Goal: Information Seeking & Learning: Learn about a topic

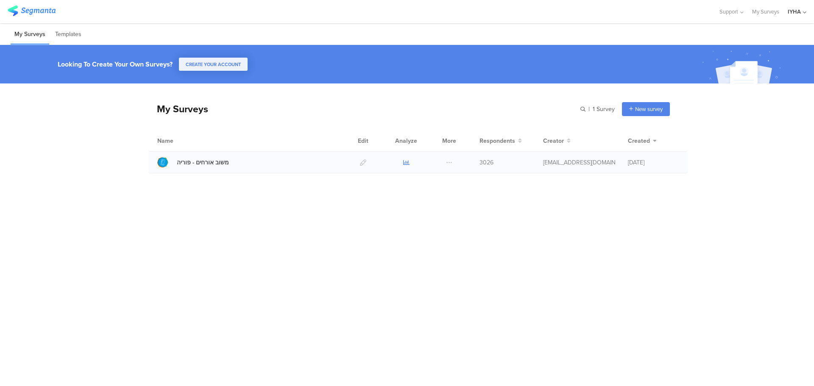
click at [407, 161] on icon at bounding box center [406, 162] width 6 height 6
click at [403, 165] on icon at bounding box center [406, 162] width 6 height 6
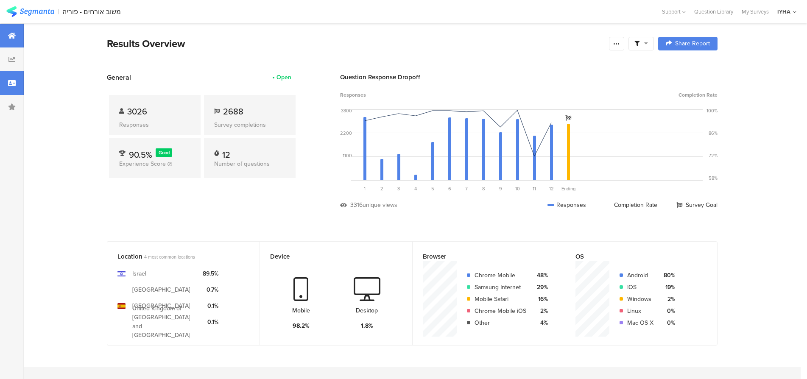
click at [6, 85] on div at bounding box center [12, 83] width 24 height 24
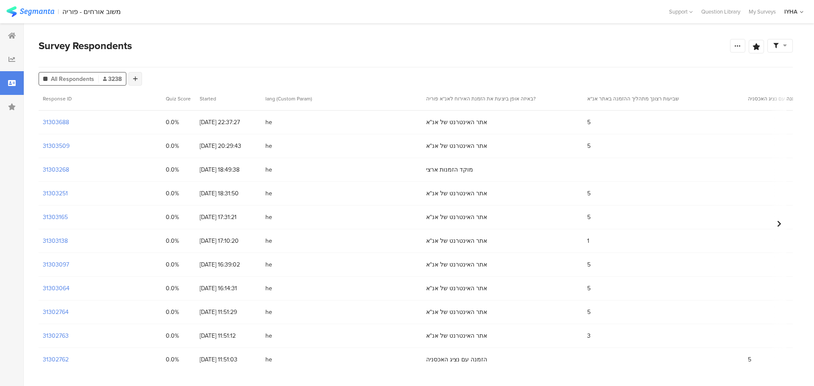
click at [135, 78] on icon at bounding box center [135, 79] width 5 height 6
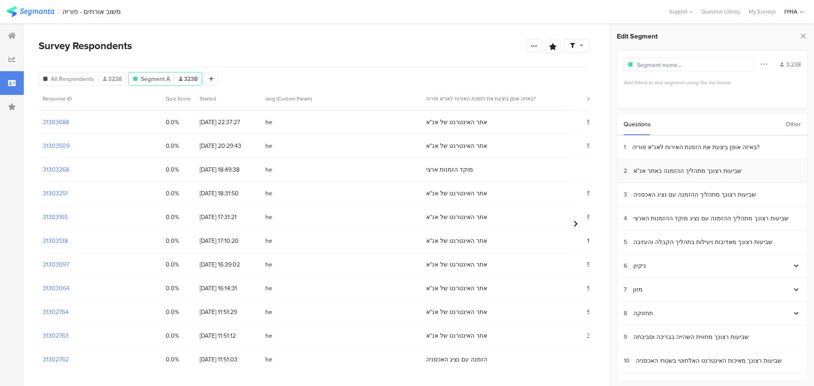
scroll to position [65, 0]
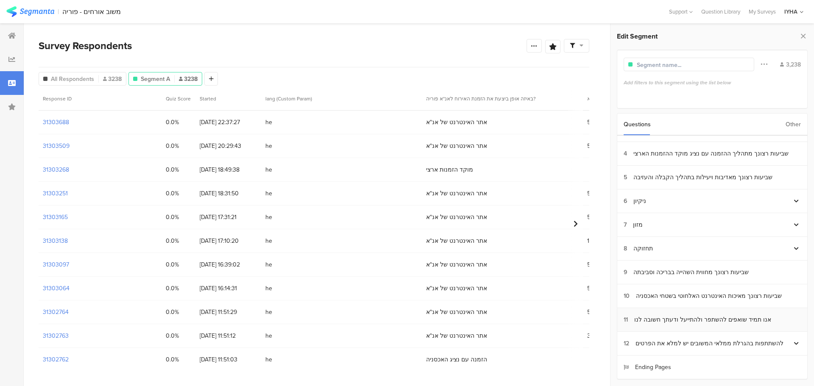
click at [688, 324] on div "אנו תמיד שואפים להשתפר ולהתייעל ודעתך חשובה לנו" at bounding box center [702, 319] width 137 height 9
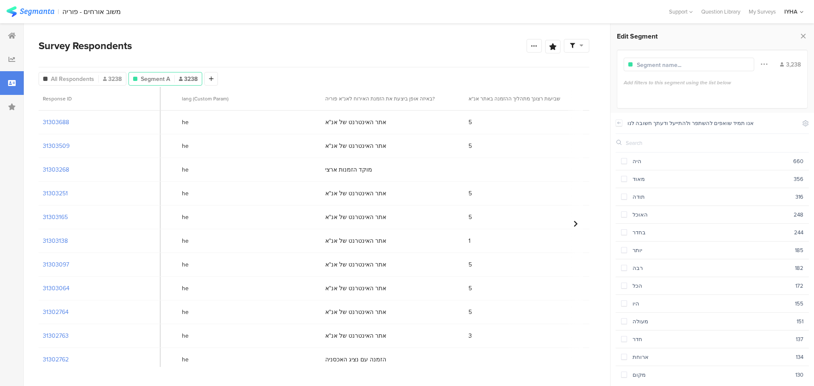
scroll to position [0, 0]
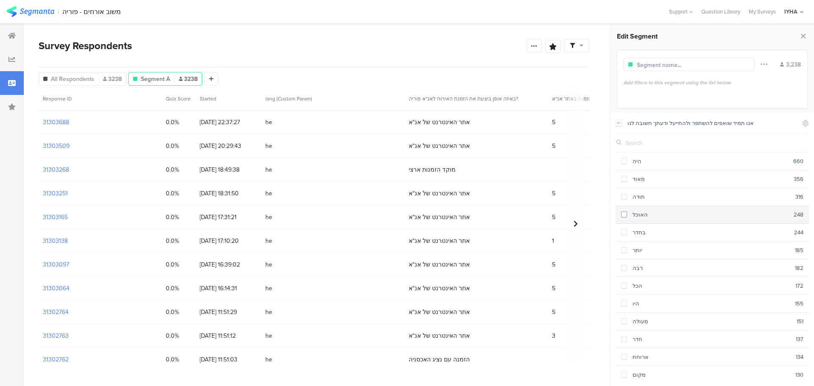
click at [623, 217] on span at bounding box center [624, 215] width 6 height 6
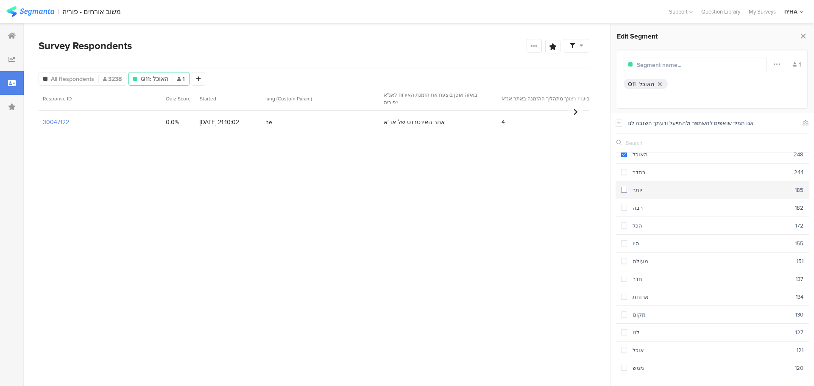
scroll to position [127, 0]
click at [624, 214] on span at bounding box center [624, 212] width 6 height 6
click at [670, 83] on icon at bounding box center [672, 84] width 4 height 6
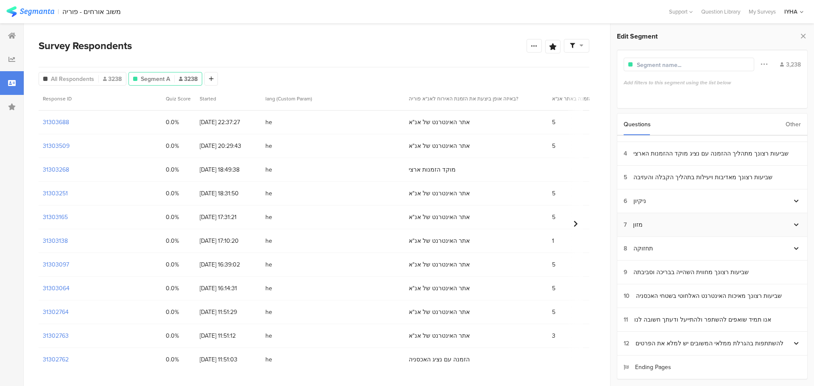
click at [794, 224] on icon at bounding box center [796, 225] width 5 height 5
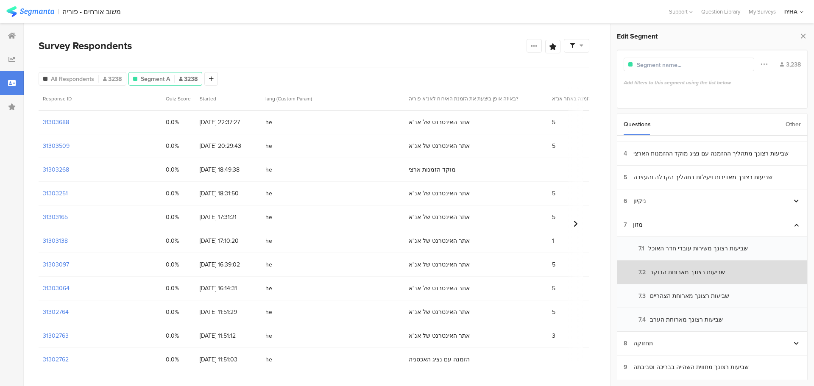
click at [684, 276] on div "7.2 שביעות רצונך מארוחת הבוקר" at bounding box center [674, 272] width 101 height 9
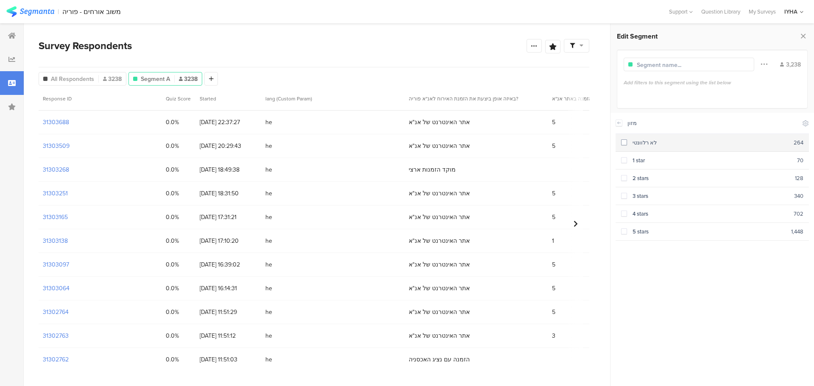
click at [627, 144] on span at bounding box center [624, 143] width 6 height 6
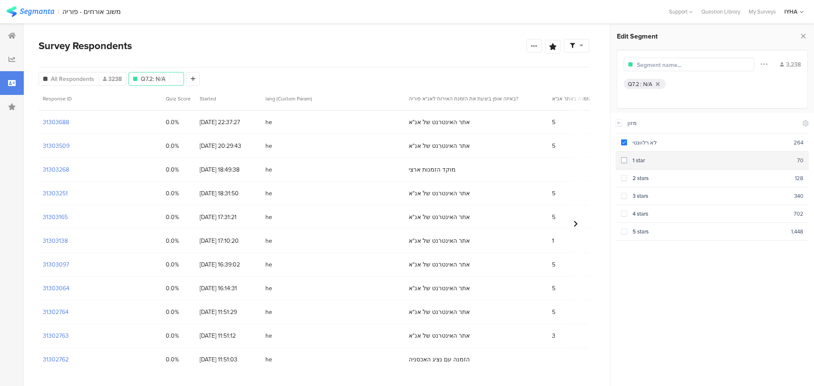
click at [621, 159] on span at bounding box center [624, 160] width 6 height 6
drag, startPoint x: 624, startPoint y: 173, endPoint x: 624, endPoint y: 178, distance: 5.1
click at [624, 178] on section "2 stars 128" at bounding box center [712, 179] width 193 height 18
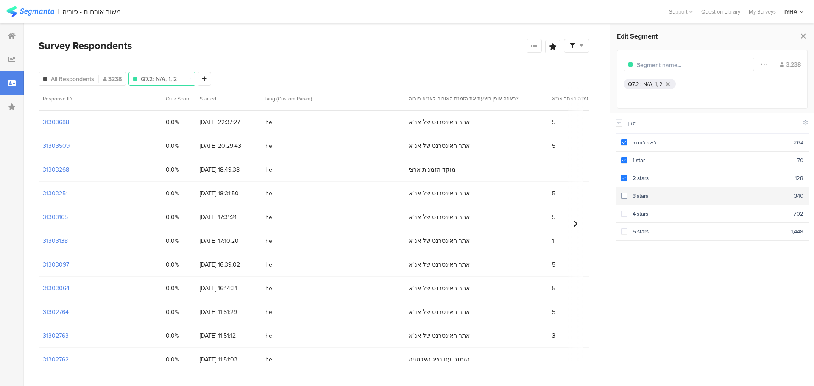
click at [625, 198] on span at bounding box center [624, 196] width 6 height 6
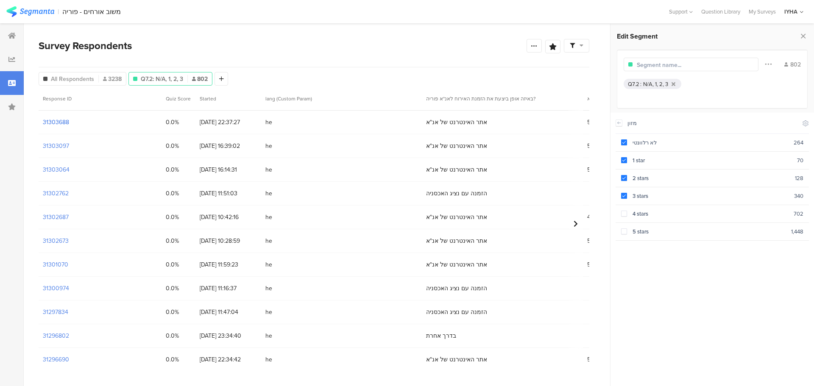
click at [55, 122] on section "31303688" at bounding box center [56, 122] width 26 height 9
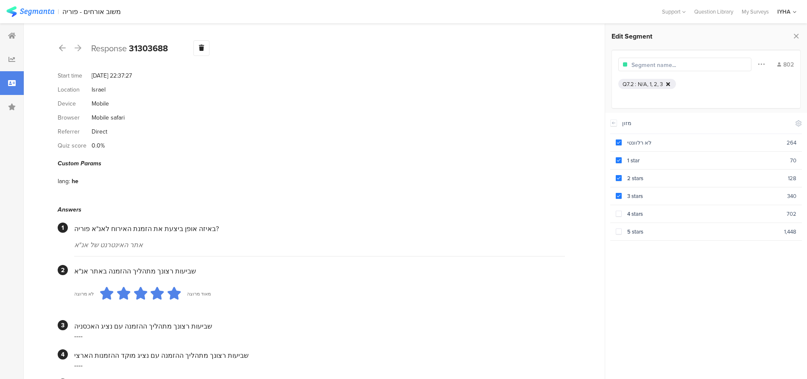
click at [668, 87] on icon at bounding box center [668, 84] width 4 height 6
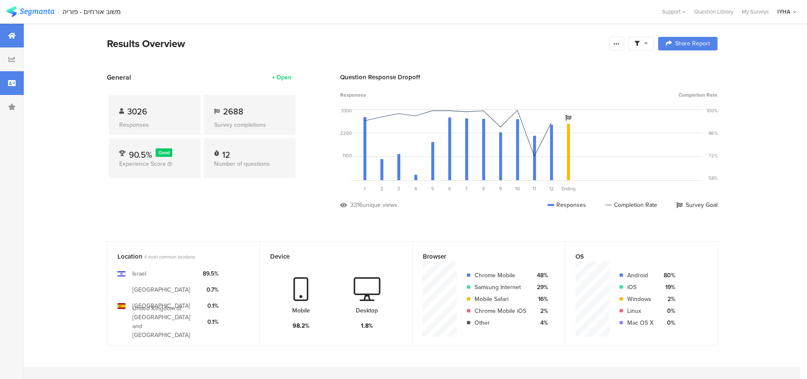
click at [16, 86] on div at bounding box center [12, 83] width 24 height 24
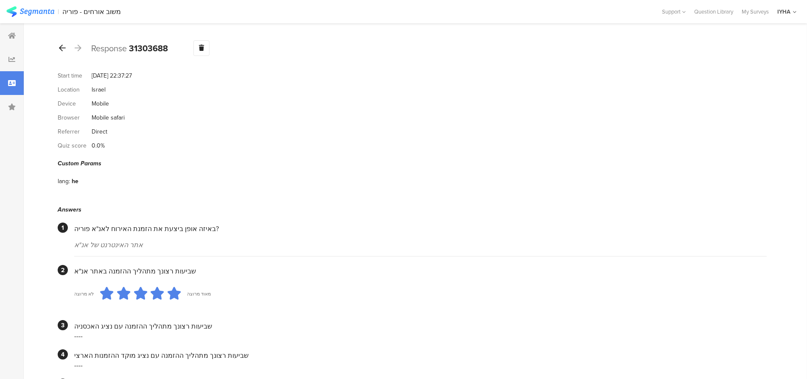
click at [62, 50] on icon at bounding box center [62, 48] width 7 height 8
click at [62, 47] on icon at bounding box center [62, 48] width 7 height 8
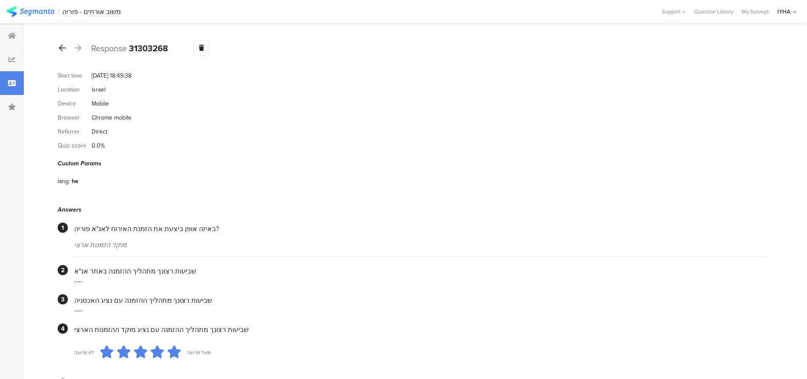
drag, startPoint x: 63, startPoint y: 47, endPoint x: 64, endPoint y: 56, distance: 9.8
click at [63, 47] on icon at bounding box center [62, 48] width 7 height 8
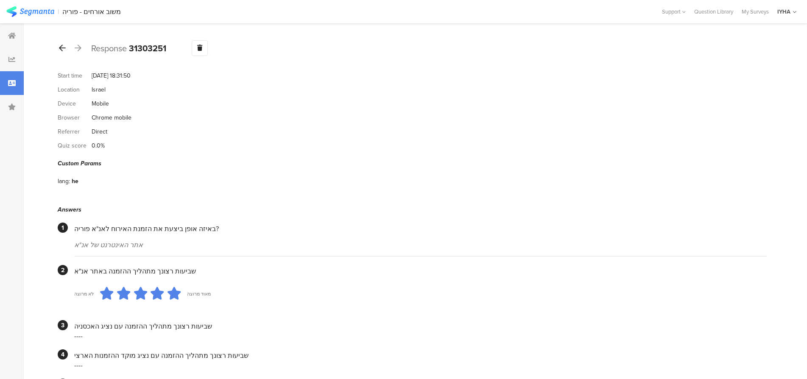
click at [65, 49] on icon at bounding box center [62, 48] width 7 height 8
click at [63, 49] on icon at bounding box center [62, 48] width 7 height 8
click at [61, 49] on icon at bounding box center [62, 48] width 7 height 8
click at [78, 47] on icon at bounding box center [78, 48] width 7 height 8
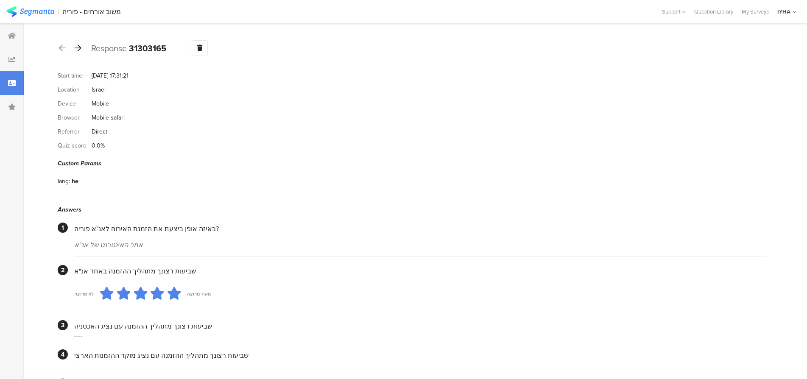
click at [78, 47] on icon at bounding box center [78, 48] width 7 height 8
click at [79, 47] on icon at bounding box center [78, 48] width 7 height 8
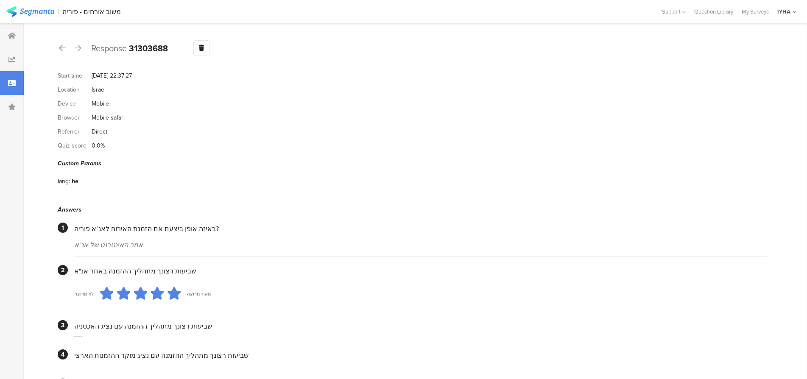
click at [79, 47] on icon at bounding box center [78, 48] width 7 height 8
click at [66, 45] on div at bounding box center [62, 49] width 9 height 14
click at [66, 47] on div at bounding box center [62, 49] width 9 height 14
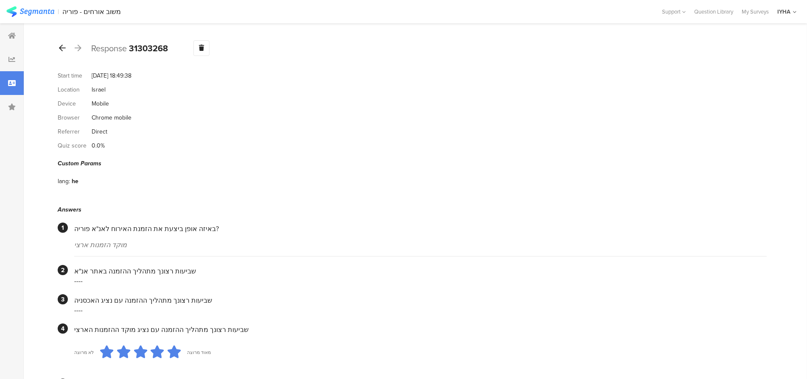
click at [62, 47] on icon at bounding box center [62, 48] width 7 height 8
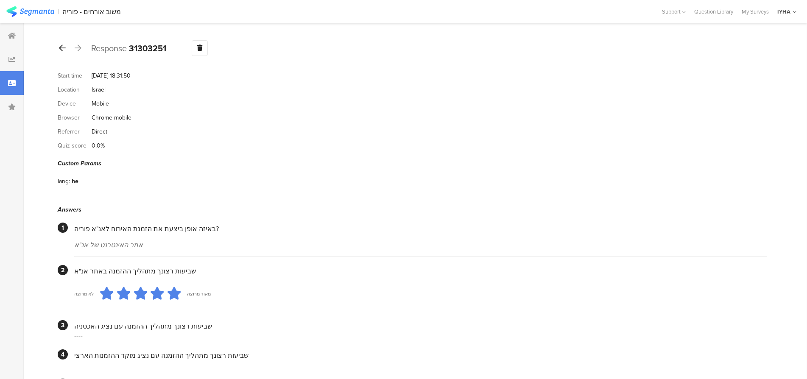
click at [61, 44] on icon at bounding box center [62, 48] width 7 height 8
click at [65, 47] on icon at bounding box center [62, 48] width 7 height 8
click at [61, 49] on icon at bounding box center [62, 48] width 7 height 8
click at [63, 48] on icon at bounding box center [62, 48] width 7 height 8
click at [65, 49] on icon at bounding box center [62, 48] width 7 height 8
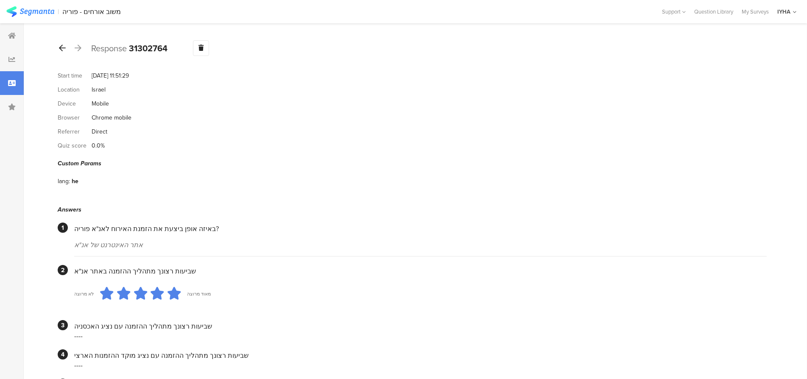
click at [61, 52] on div at bounding box center [62, 49] width 9 height 14
click at [67, 46] on div at bounding box center [62, 49] width 9 height 14
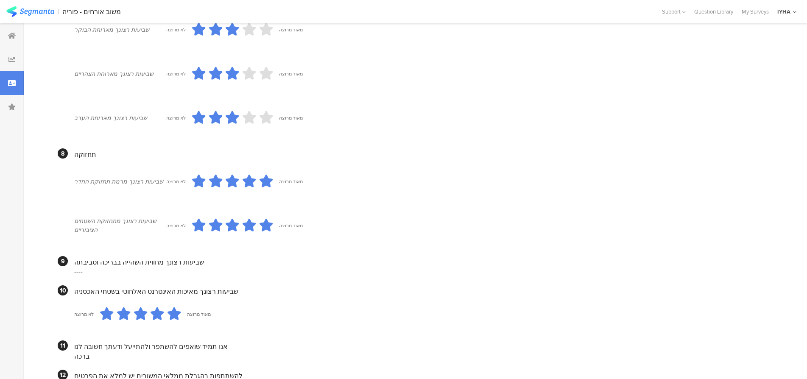
scroll to position [322, 0]
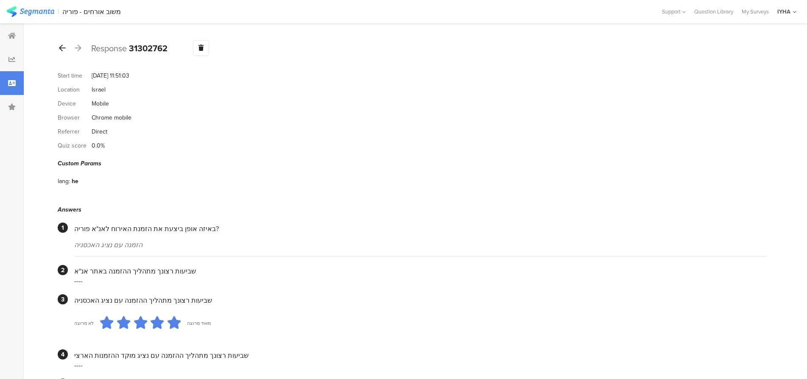
click at [66, 49] on div at bounding box center [62, 49] width 9 height 14
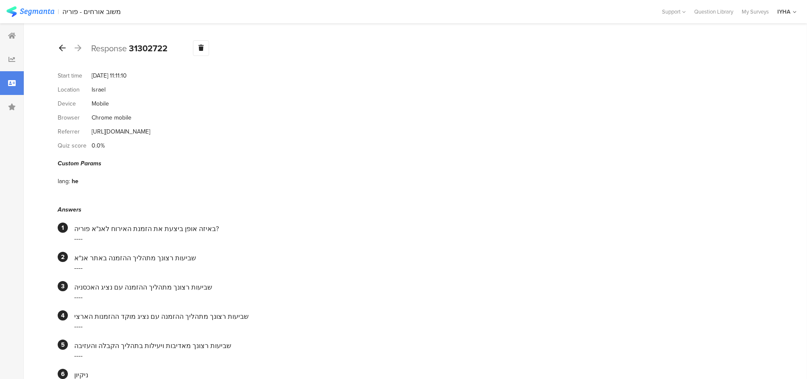
click at [63, 48] on icon at bounding box center [62, 48] width 7 height 8
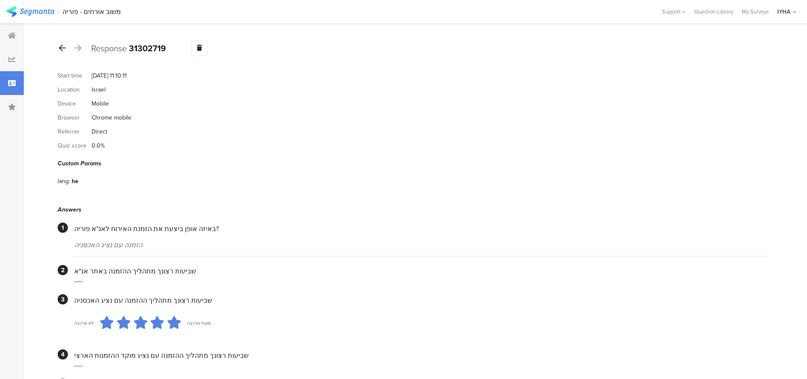
click at [62, 50] on icon at bounding box center [62, 48] width 7 height 8
click at [63, 50] on icon at bounding box center [62, 48] width 7 height 8
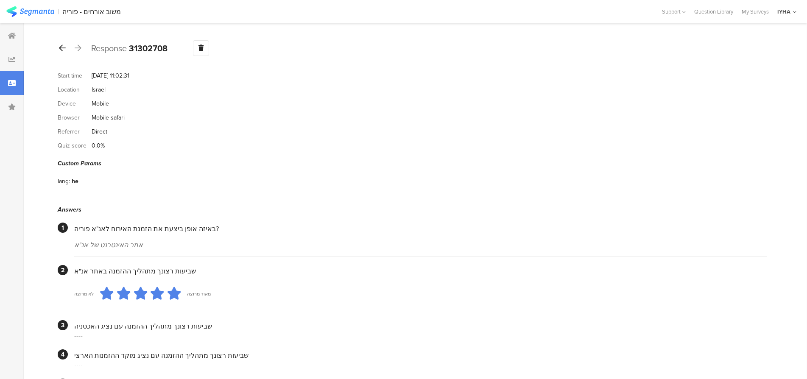
click at [62, 48] on icon at bounding box center [62, 48] width 7 height 8
click at [64, 53] on div at bounding box center [62, 49] width 9 height 14
click at [64, 48] on icon at bounding box center [62, 48] width 7 height 8
click at [67, 49] on div "Response 31301833 Warning Delete Cancel" at bounding box center [412, 48] width 709 height 16
click at [66, 49] on div at bounding box center [62, 49] width 9 height 14
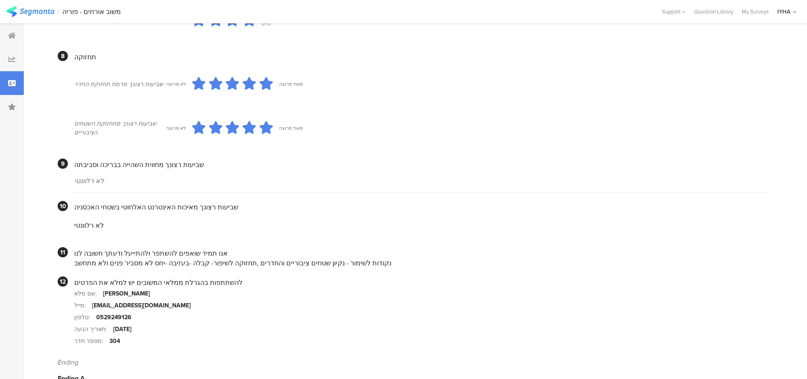
scroll to position [678, 0]
